Goal: Transaction & Acquisition: Purchase product/service

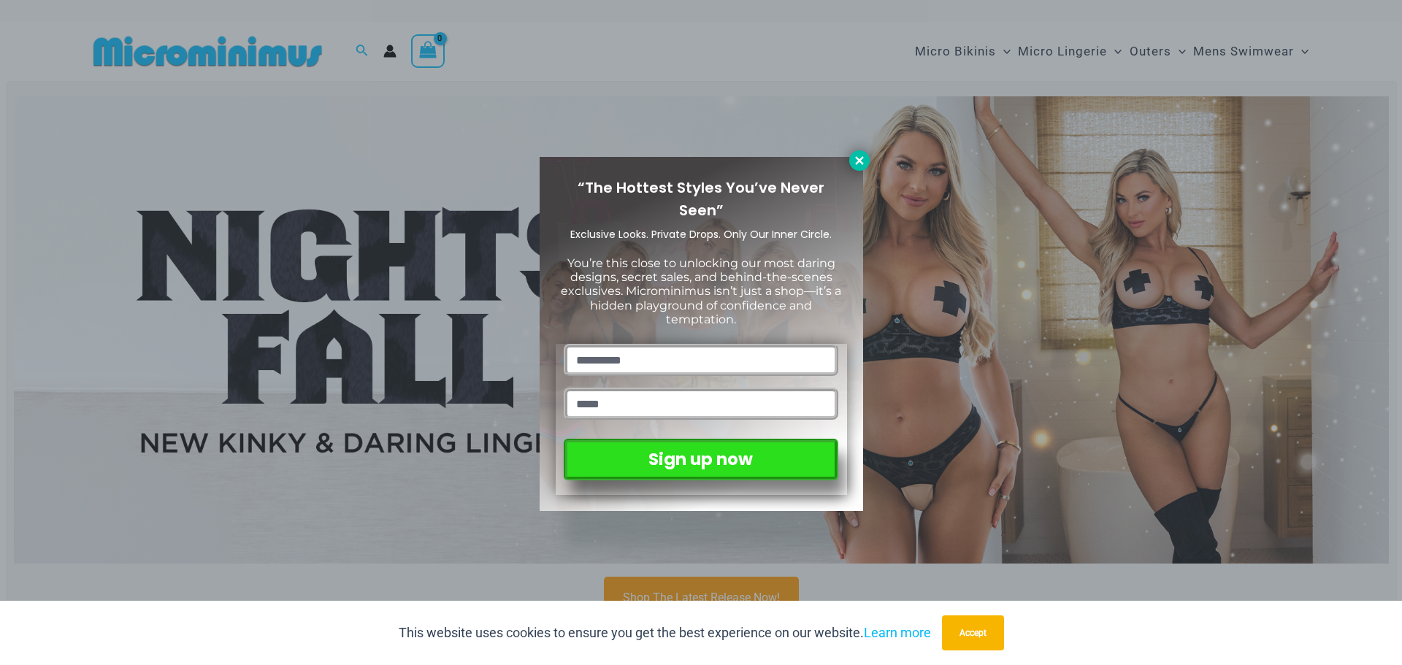
click at [855, 166] on icon at bounding box center [859, 160] width 13 height 13
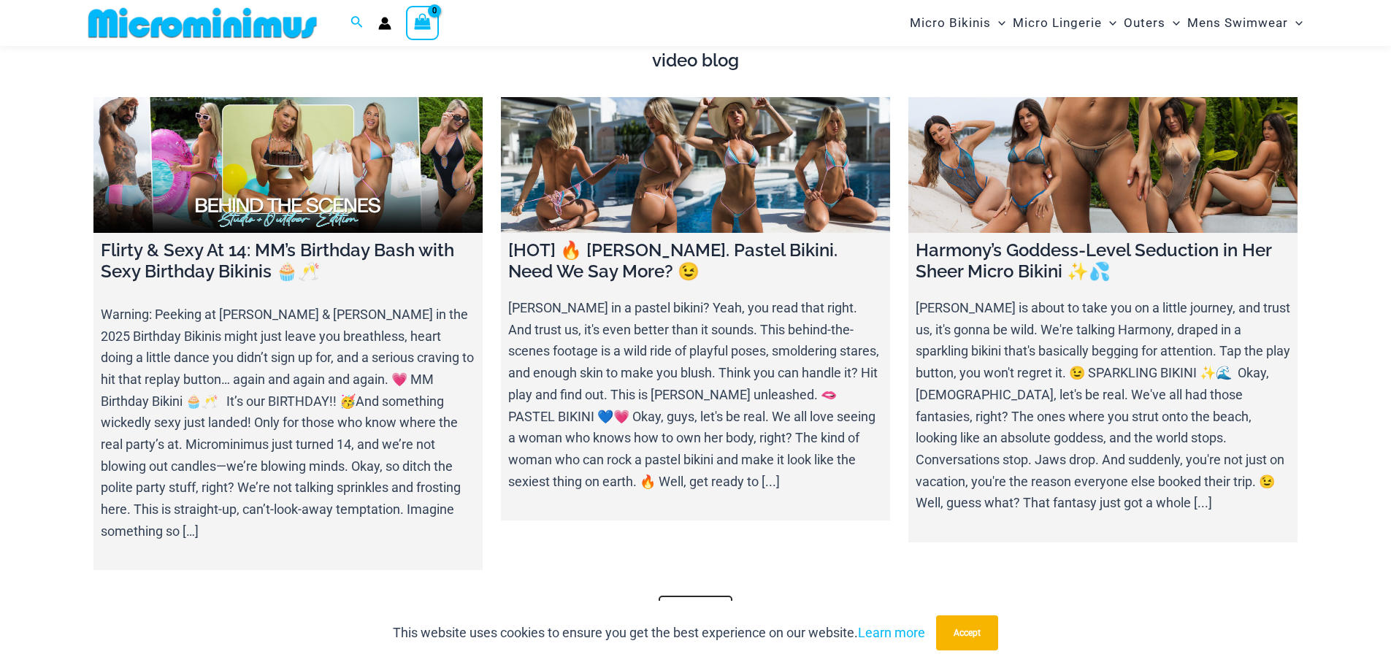
scroll to position [5099, 0]
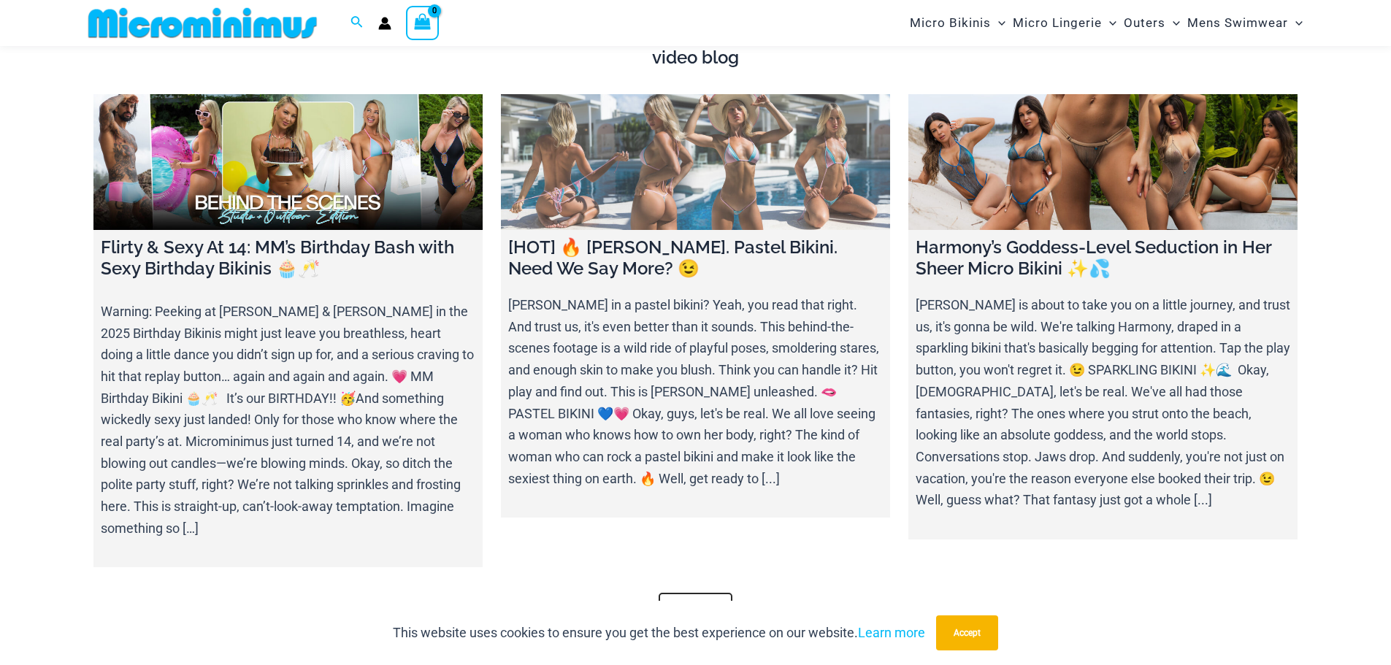
click at [656, 237] on h4 "[HOT] 🔥 Olivia. Pastel Bikini. Need We Say More? 😉" at bounding box center [695, 258] width 375 height 42
click at [668, 161] on link at bounding box center [695, 162] width 389 height 137
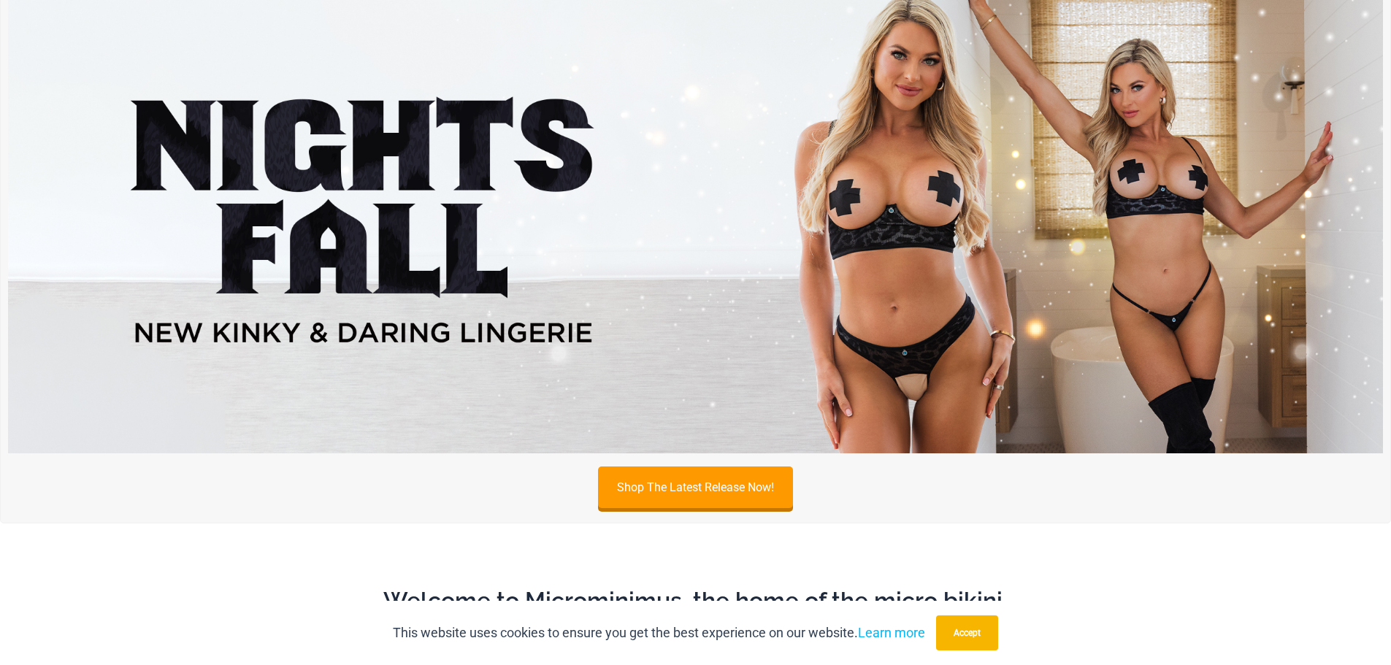
scroll to position [0, 0]
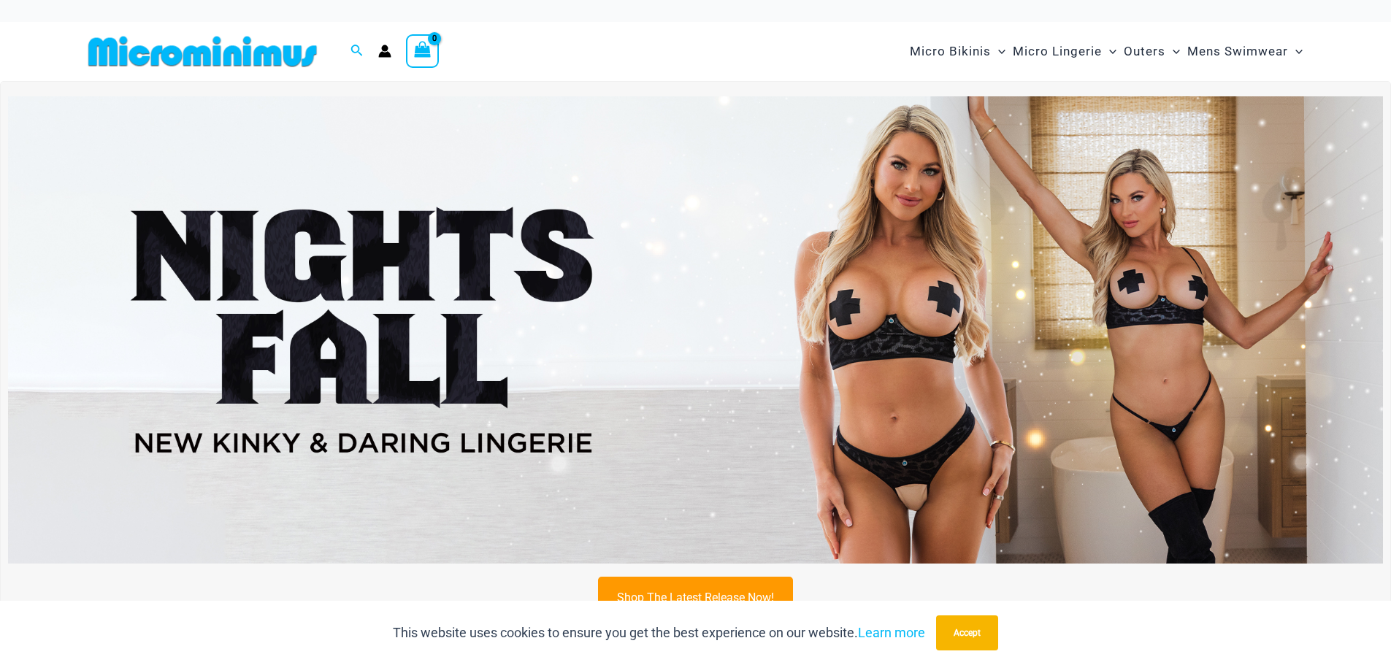
click at [591, 326] on img at bounding box center [695, 329] width 1375 height 467
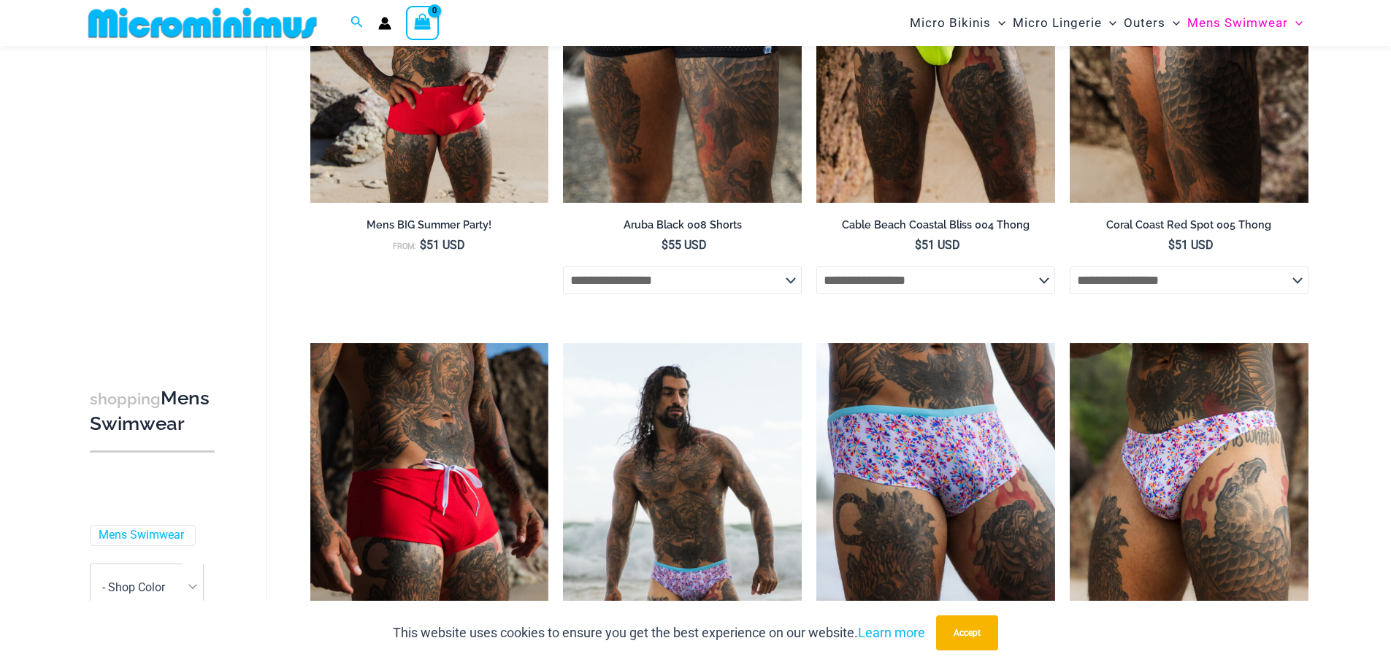
scroll to position [134, 0]
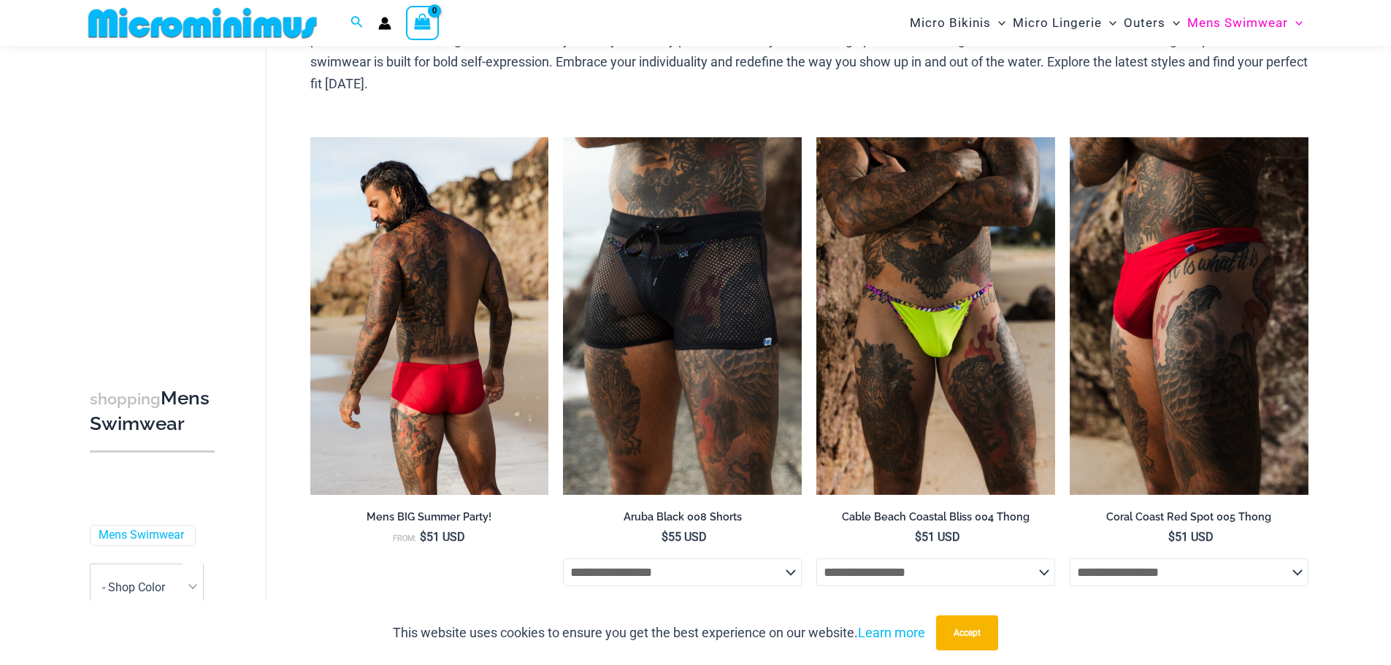
click at [478, 349] on img at bounding box center [429, 316] width 239 height 358
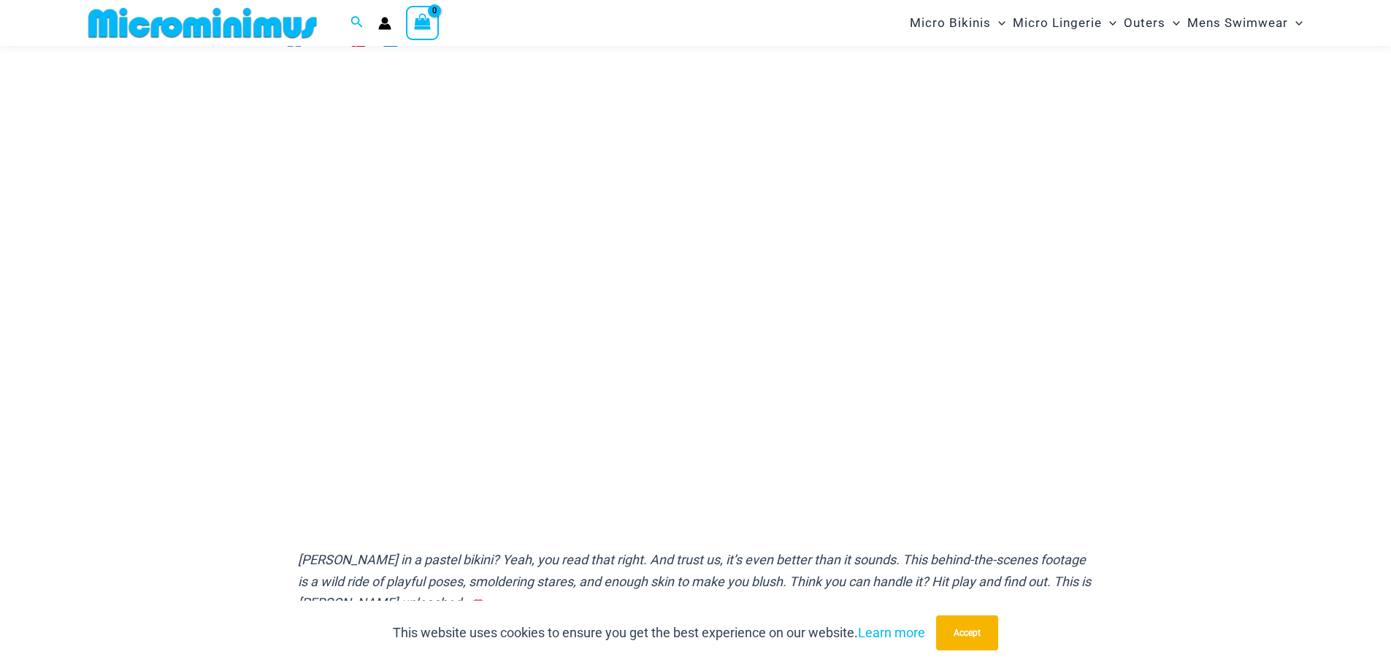
scroll to position [124, 0]
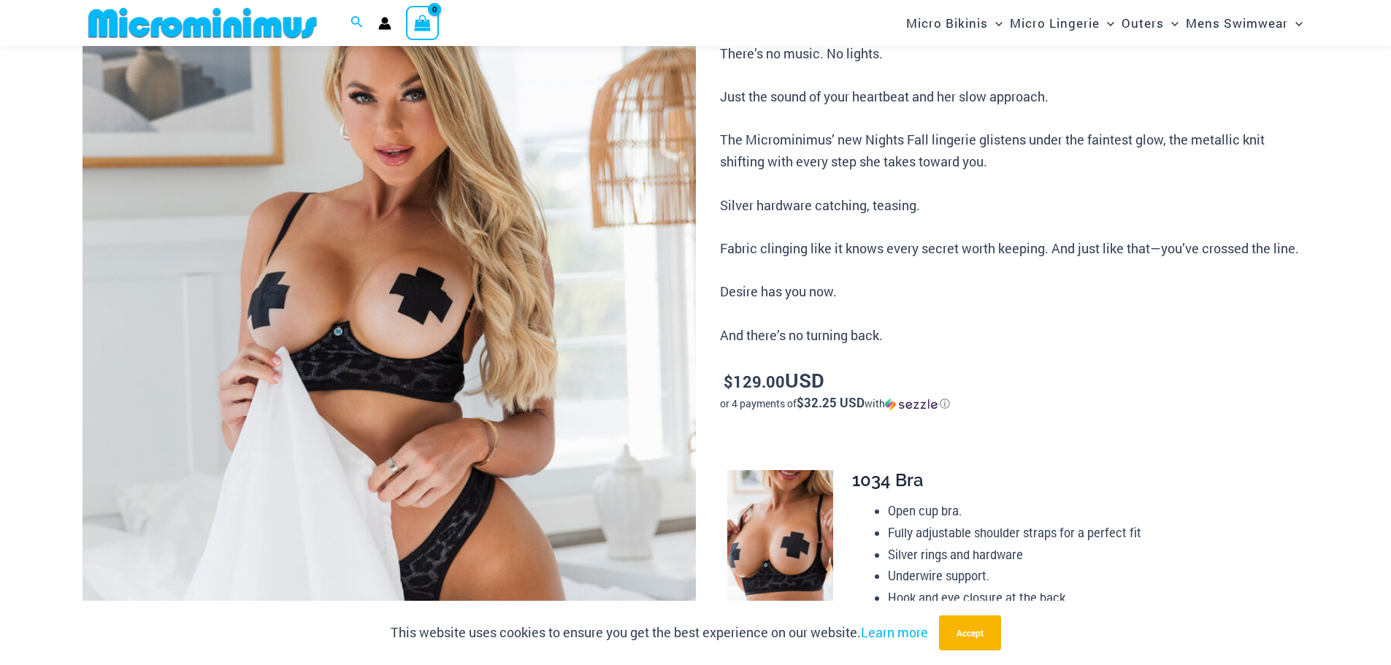
scroll to position [207, 0]
click at [974, 625] on button "Accept" at bounding box center [970, 633] width 62 height 35
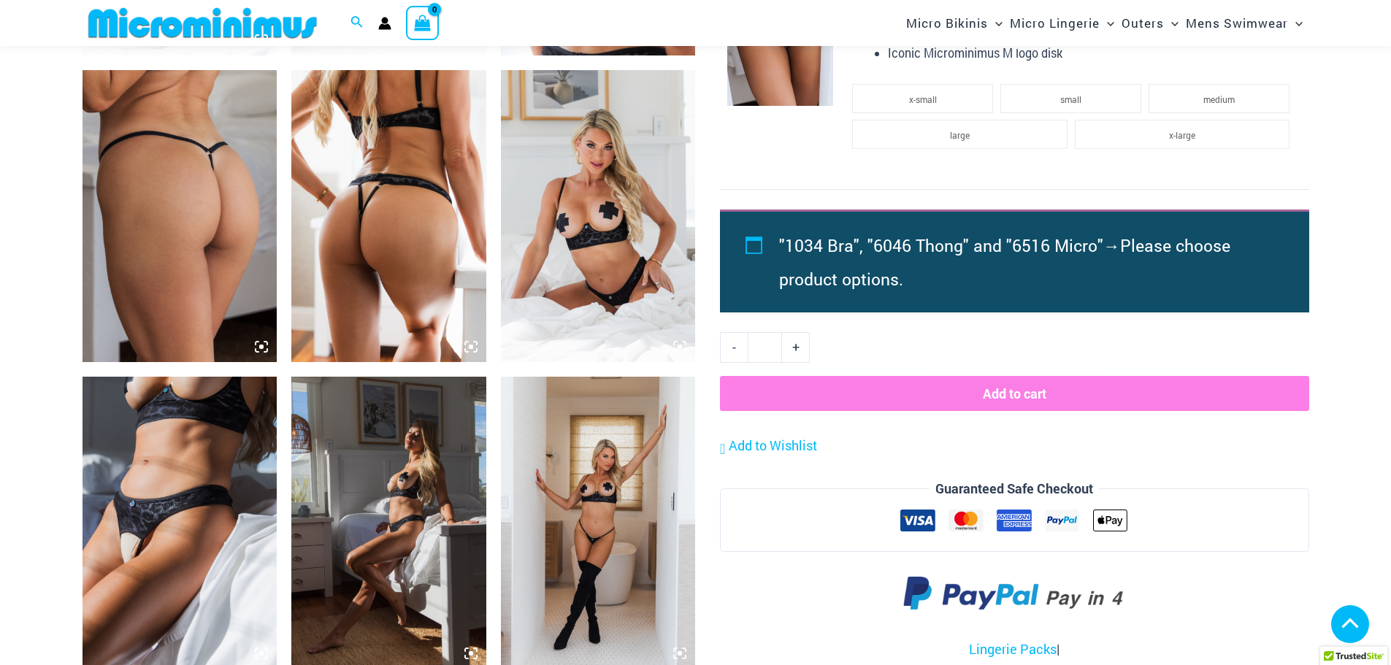
scroll to position [1303, 0]
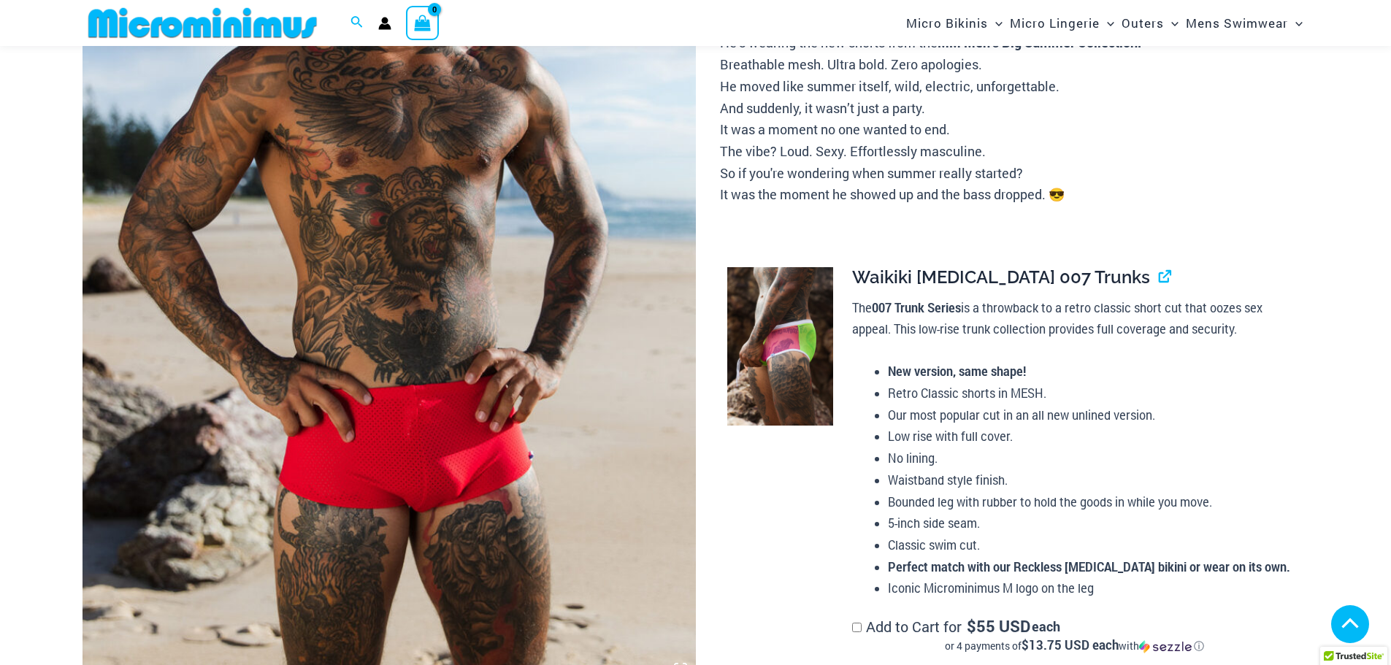
scroll to position [427, 0]
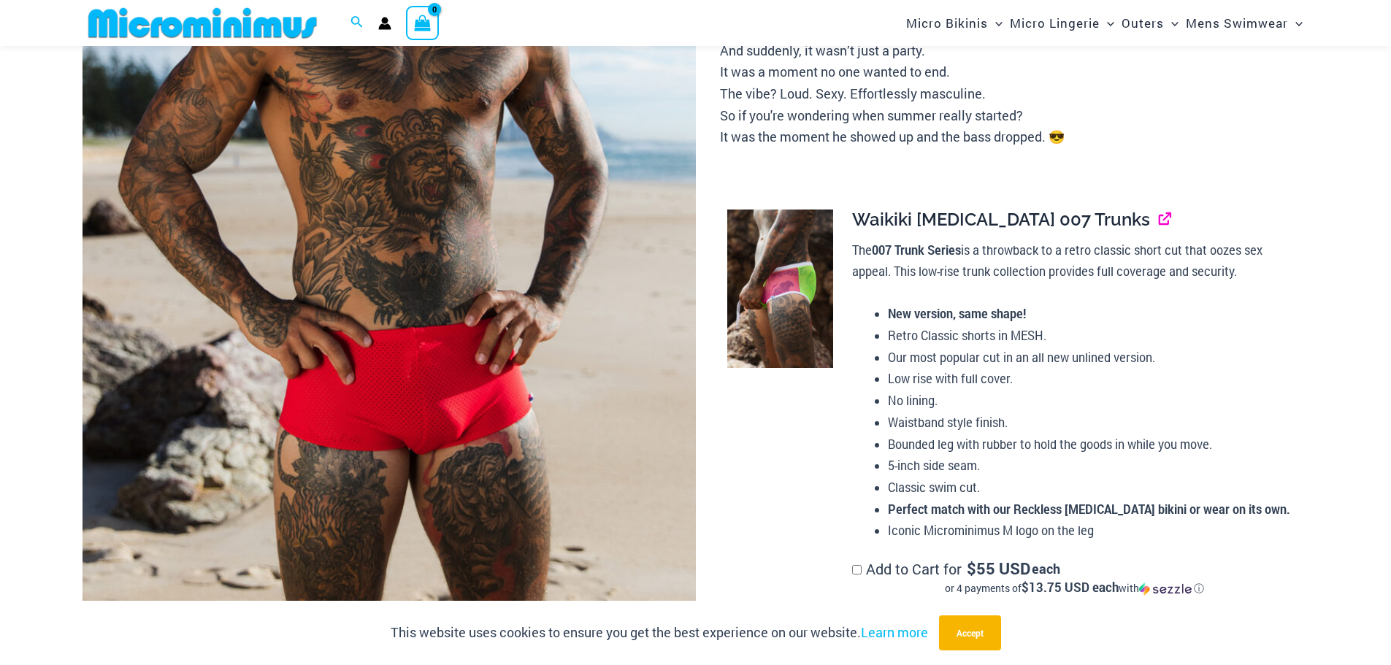
click at [1159, 230] on link "View product" at bounding box center [1159, 219] width 0 height 21
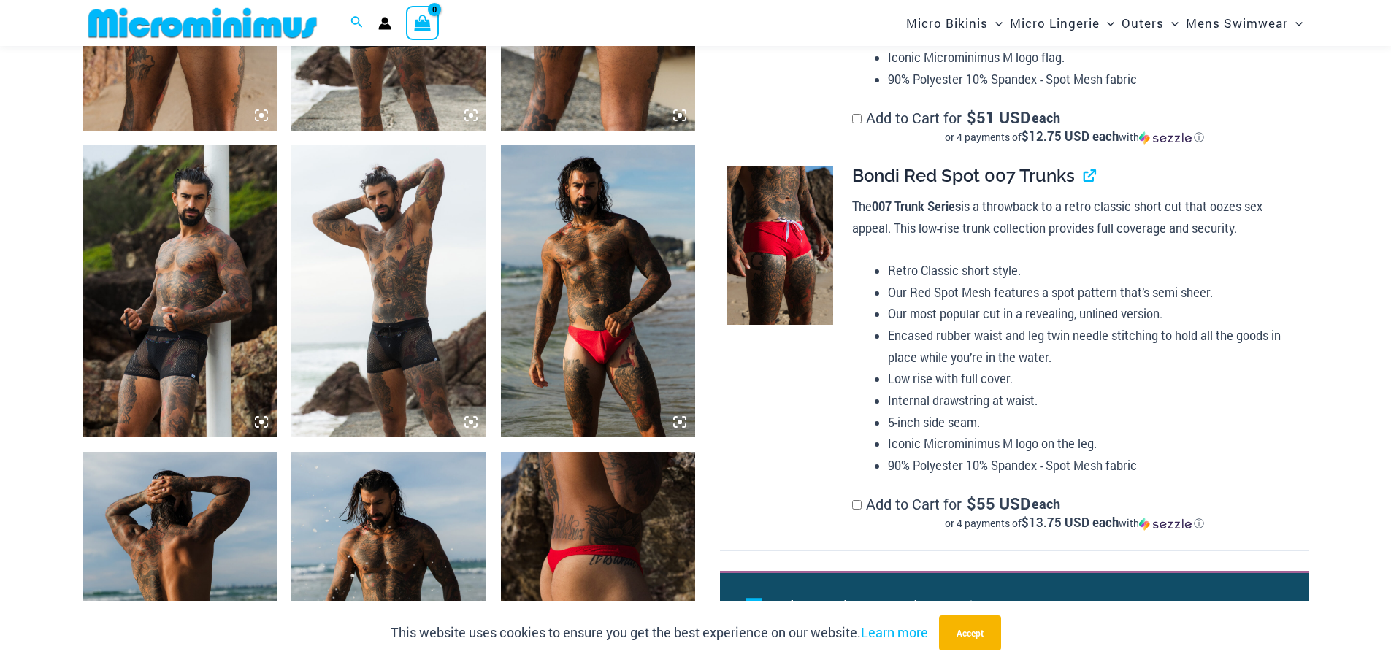
scroll to position [1814, 0]
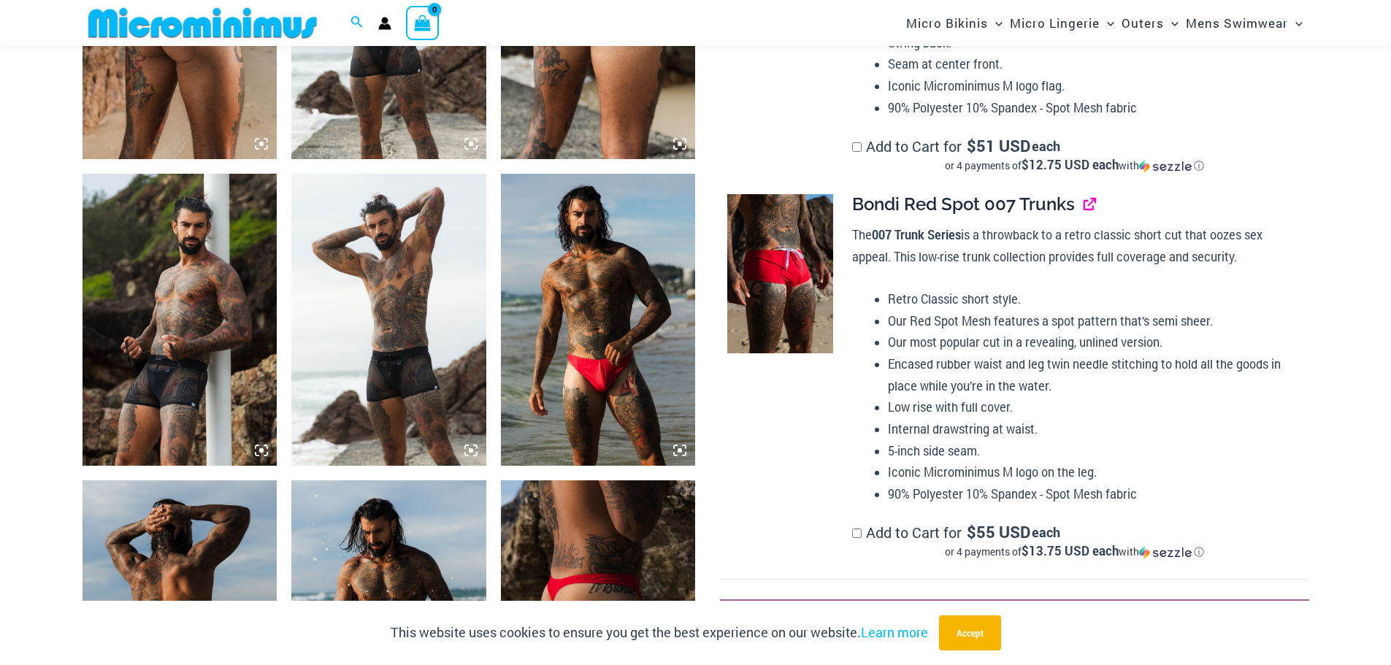
click at [1084, 215] on link "View product" at bounding box center [1084, 204] width 0 height 21
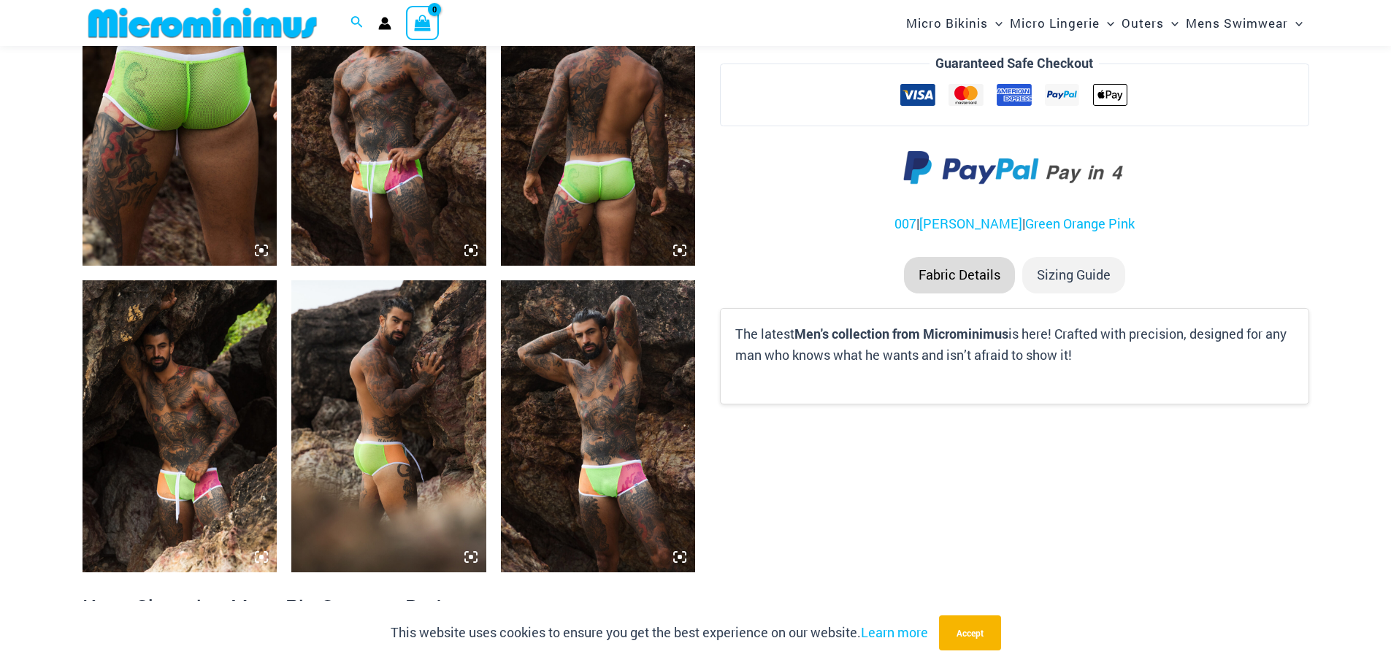
scroll to position [1096, 0]
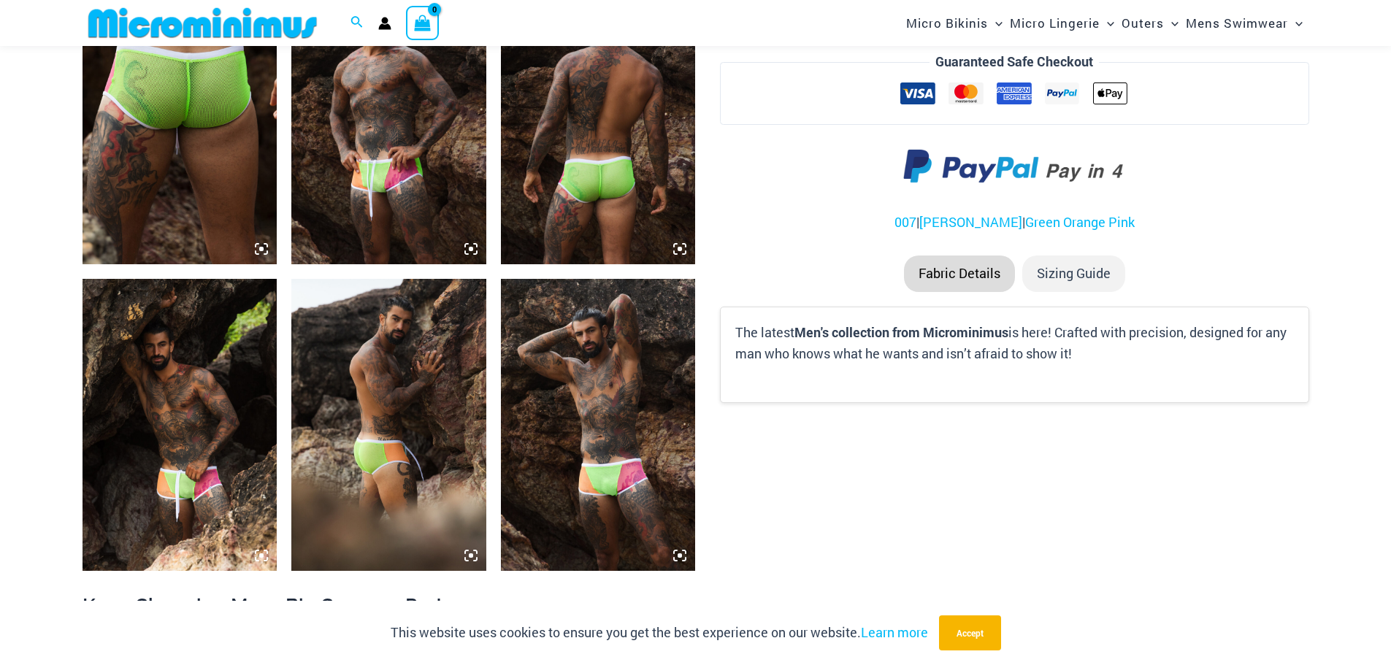
click at [382, 164] on img at bounding box center [388, 118] width 195 height 292
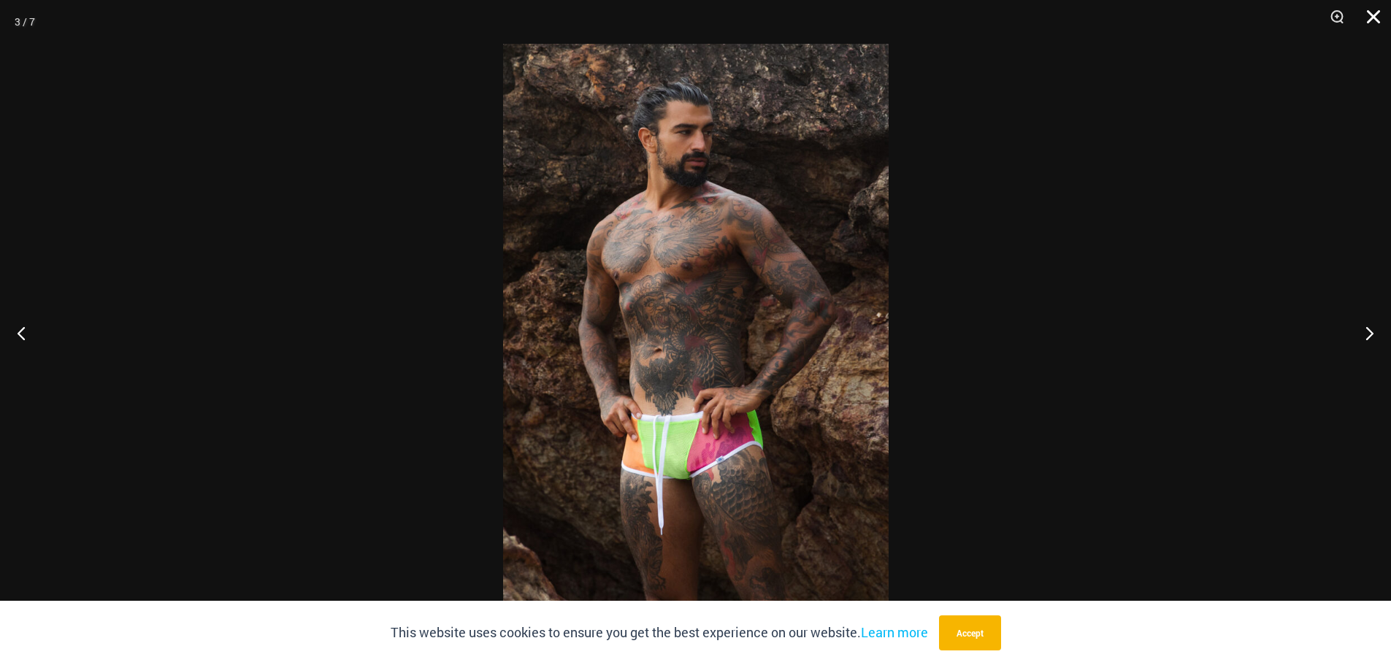
click at [1369, 19] on button "Close" at bounding box center [1368, 22] width 37 height 44
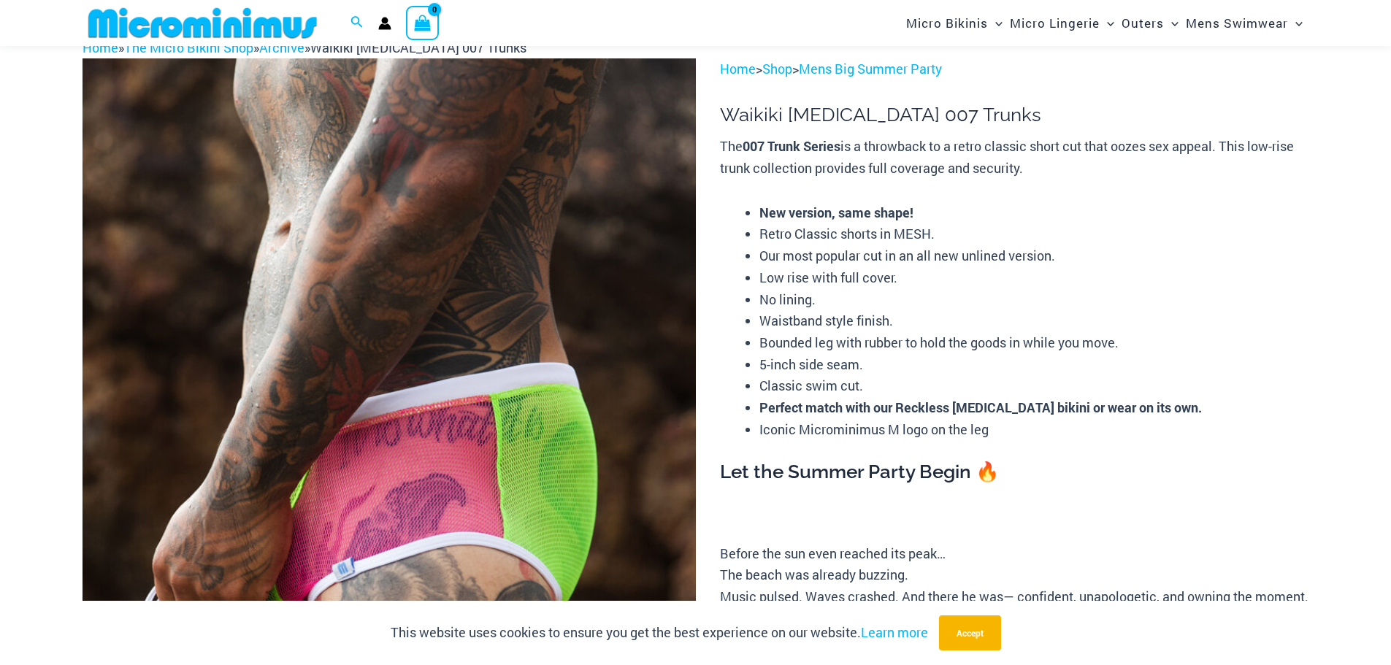
scroll to position [73, 0]
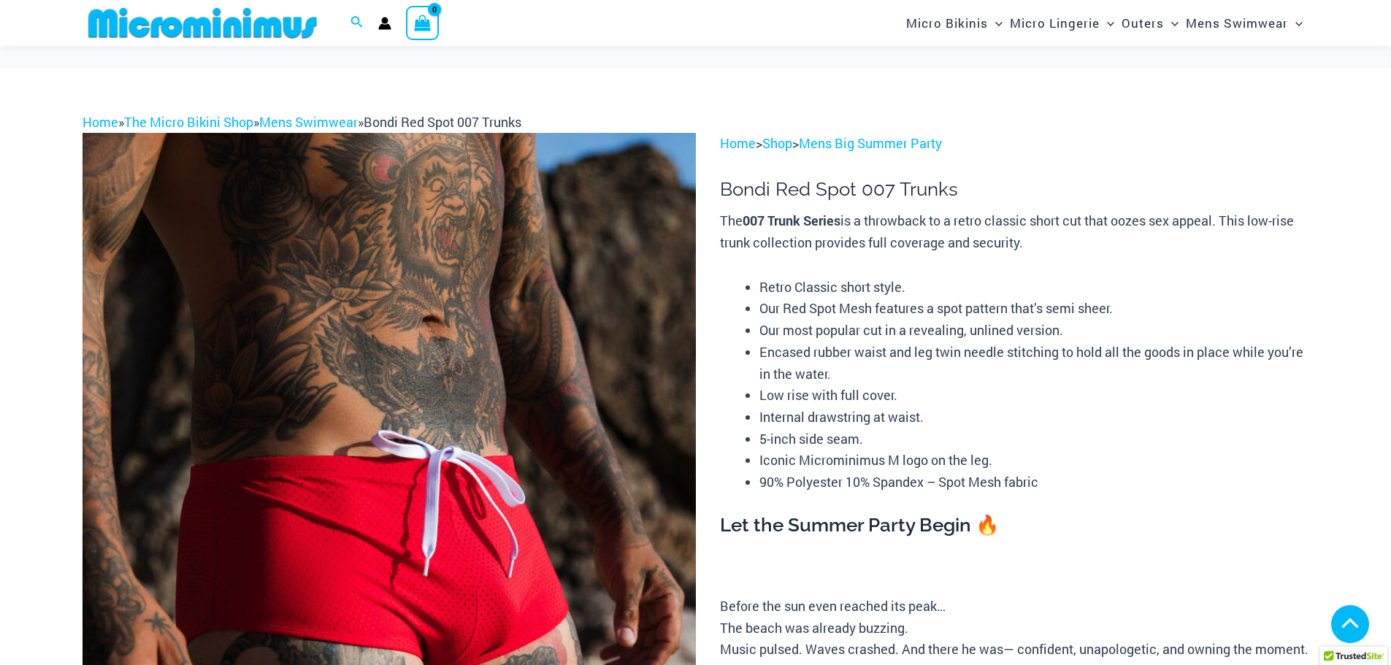
scroll to position [1017, 0]
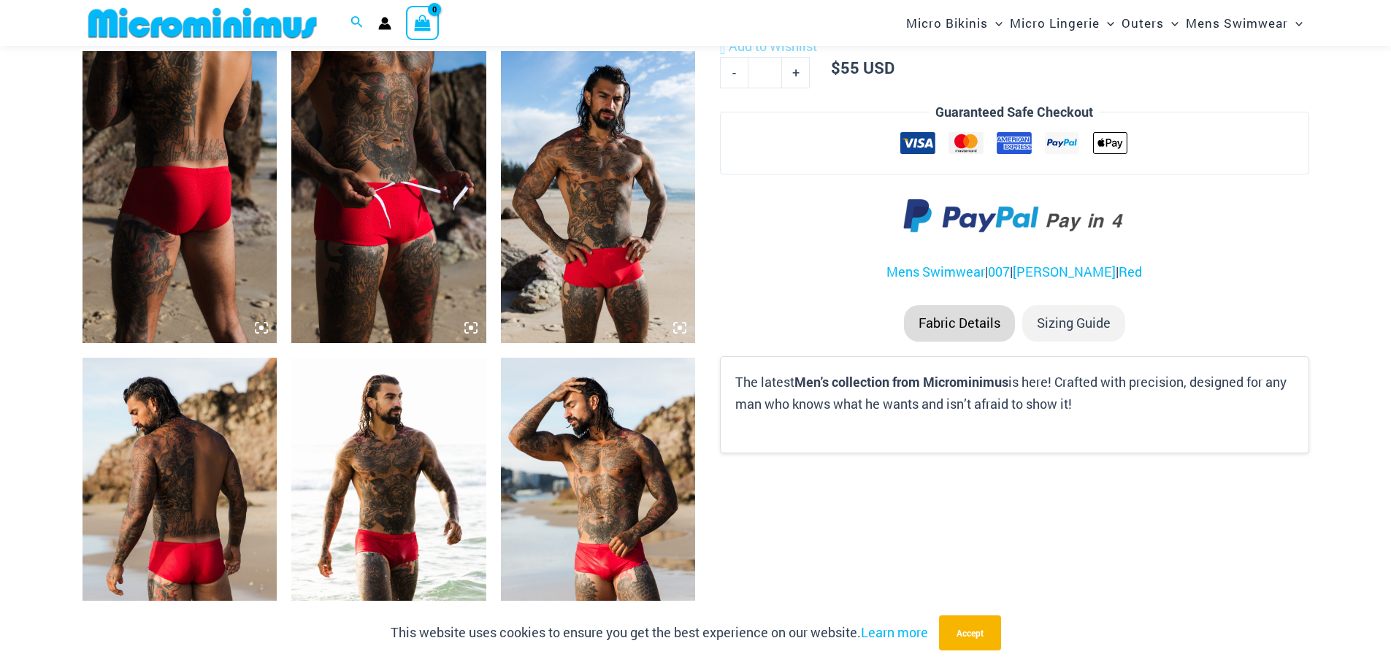
click at [369, 472] on img at bounding box center [388, 504] width 195 height 292
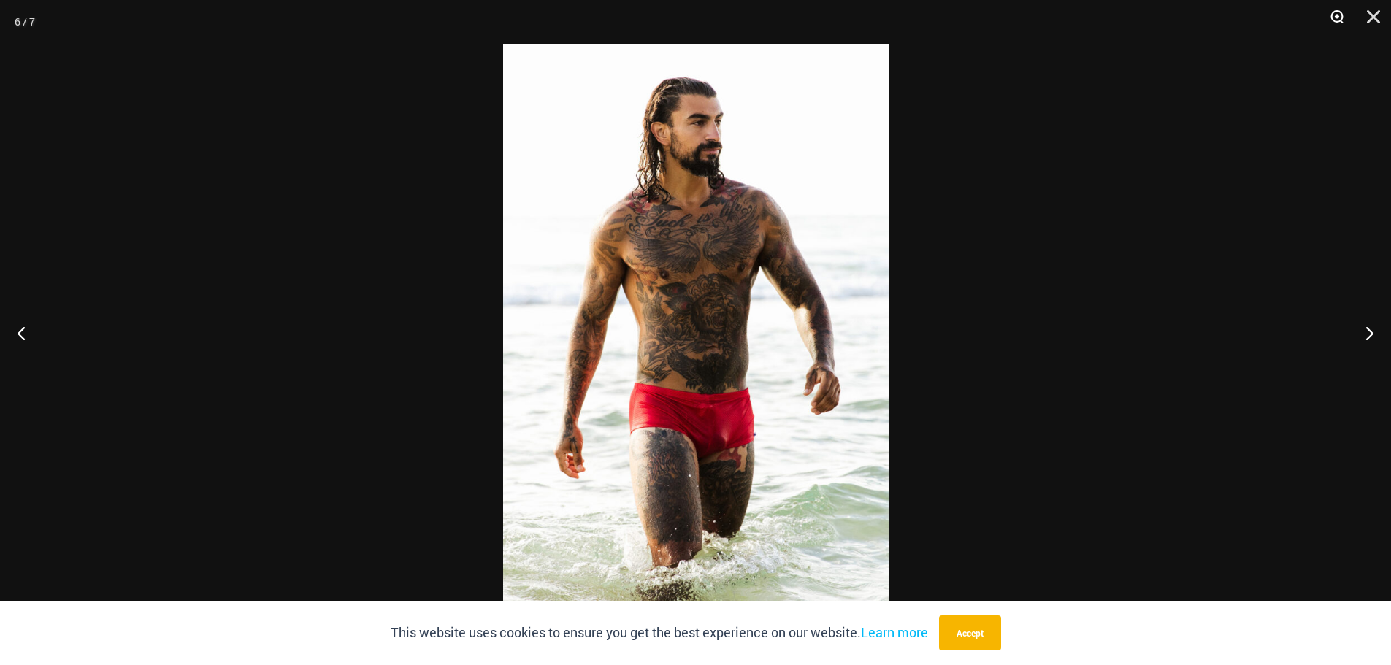
click at [1335, 15] on button "Zoom" at bounding box center [1332, 22] width 37 height 44
